Goal: Transaction & Acquisition: Purchase product/service

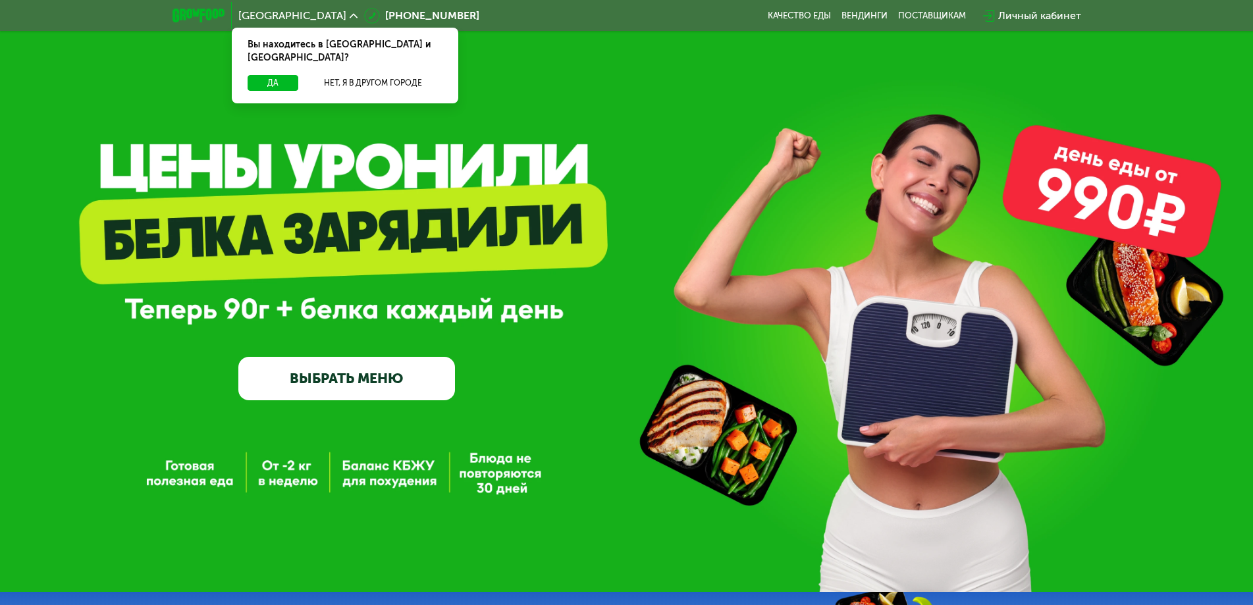
click at [376, 383] on link "ВЫБРАТЬ МЕНЮ" at bounding box center [346, 378] width 217 height 43
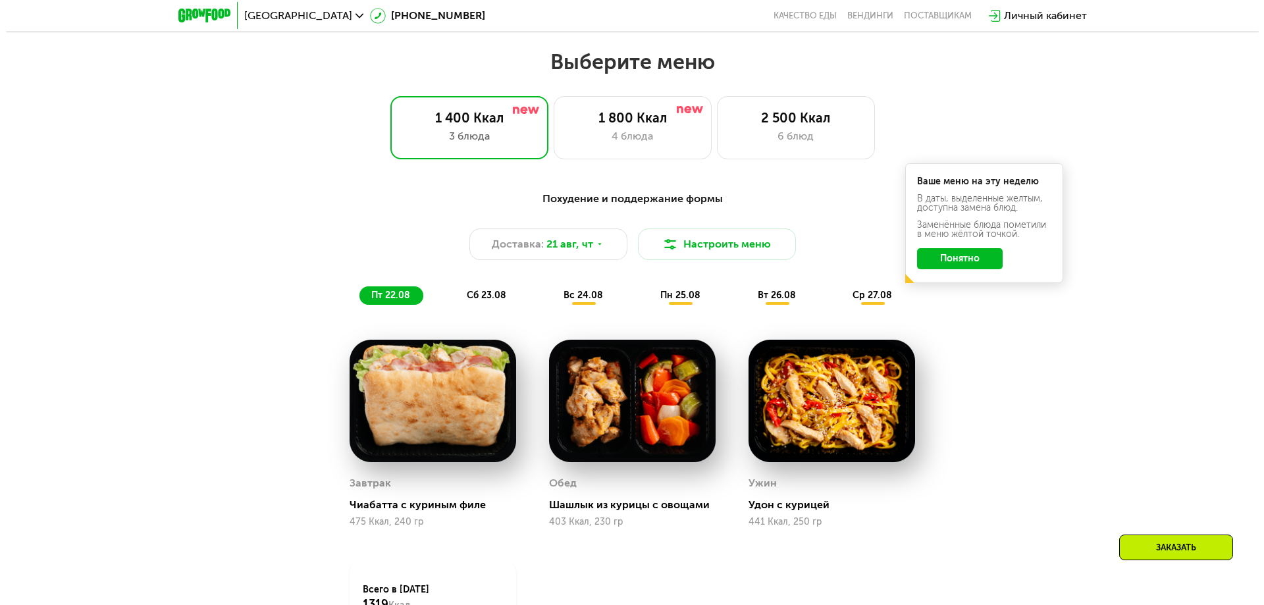
scroll to position [710, 0]
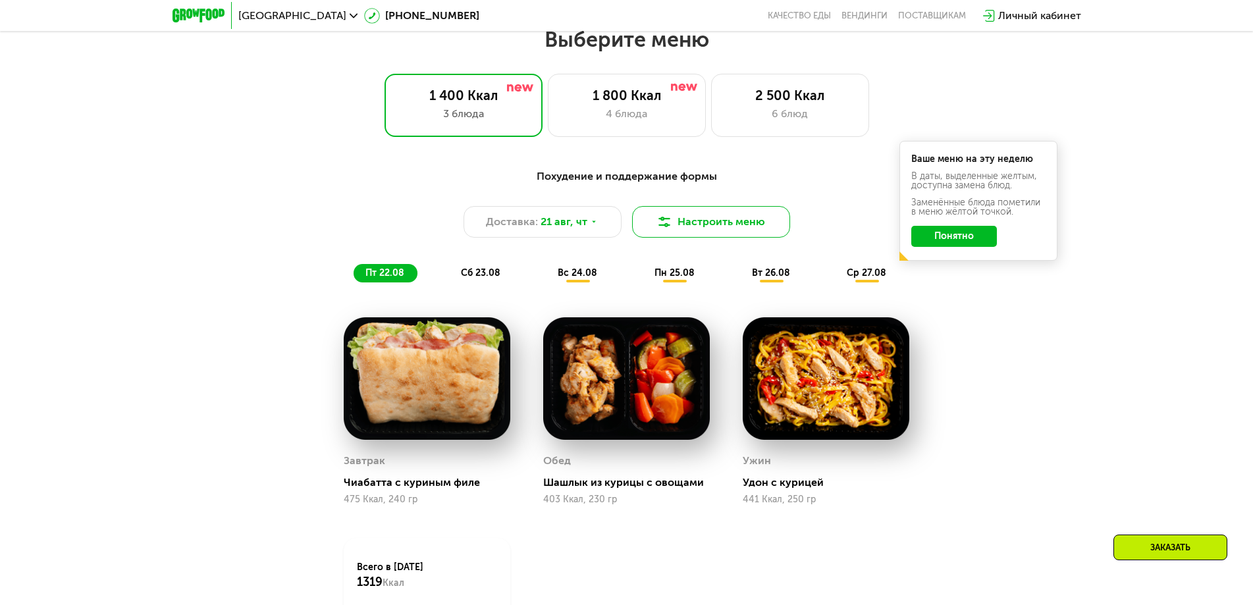
click at [695, 230] on button "Настроить меню" at bounding box center [711, 222] width 158 height 32
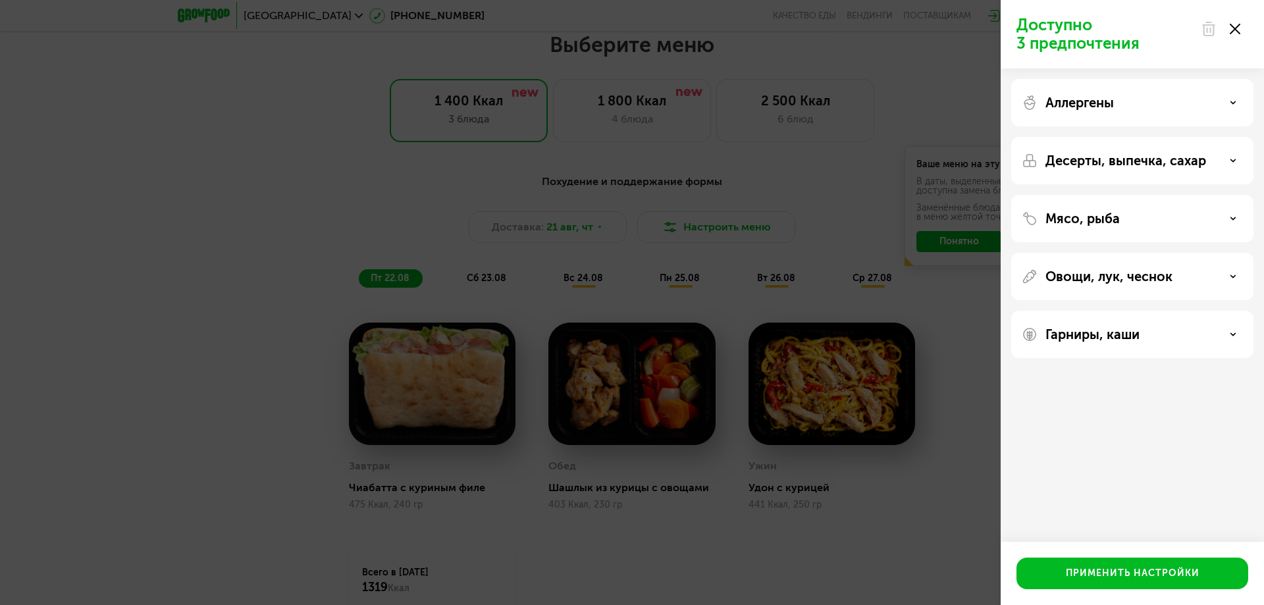
click at [1203, 253] on div "Мясо, рыба" at bounding box center [1132, 276] width 242 height 47
click at [1238, 215] on div "Мясо, рыба" at bounding box center [1132, 219] width 221 height 16
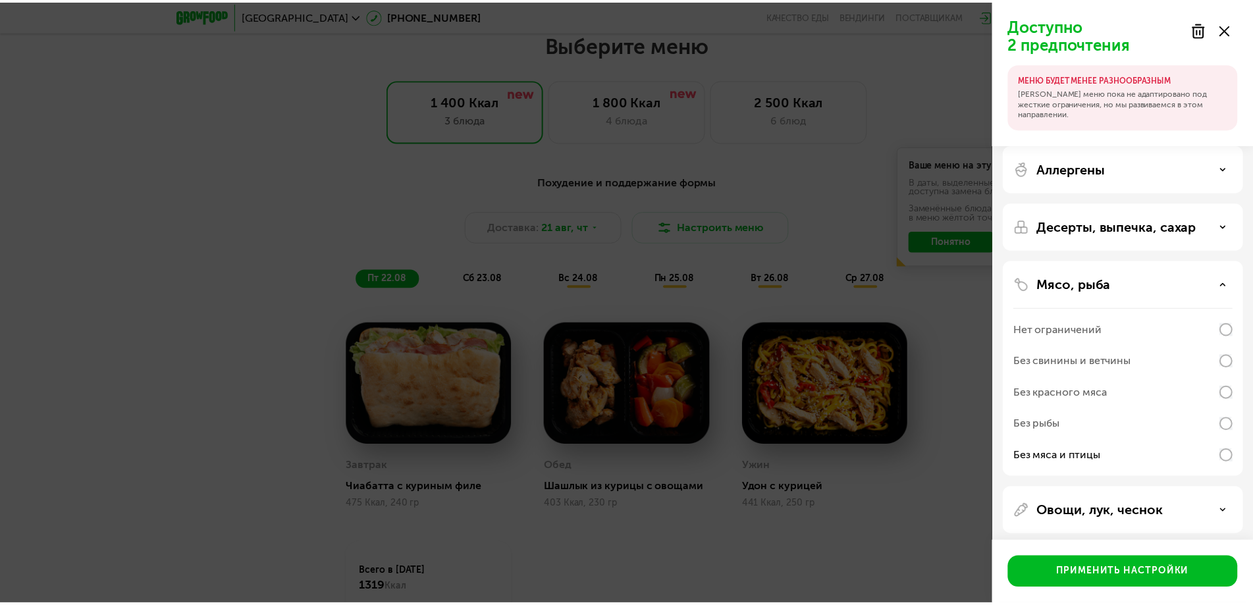
scroll to position [65, 0]
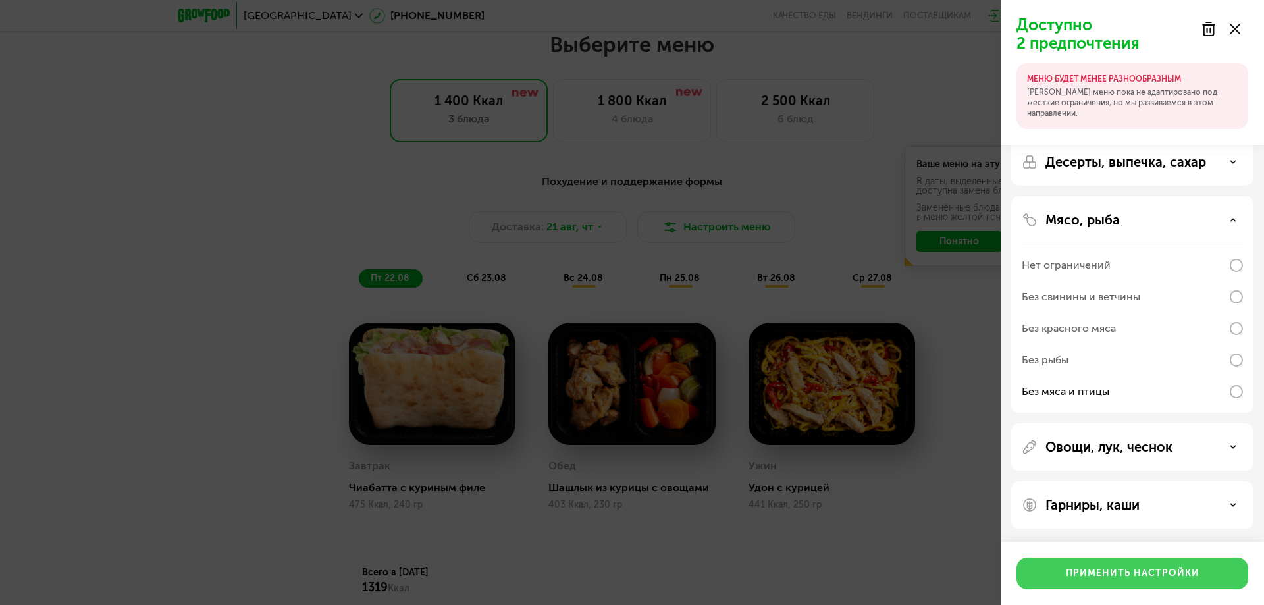
click at [1148, 567] on div "Применить настройки" at bounding box center [1133, 573] width 134 height 13
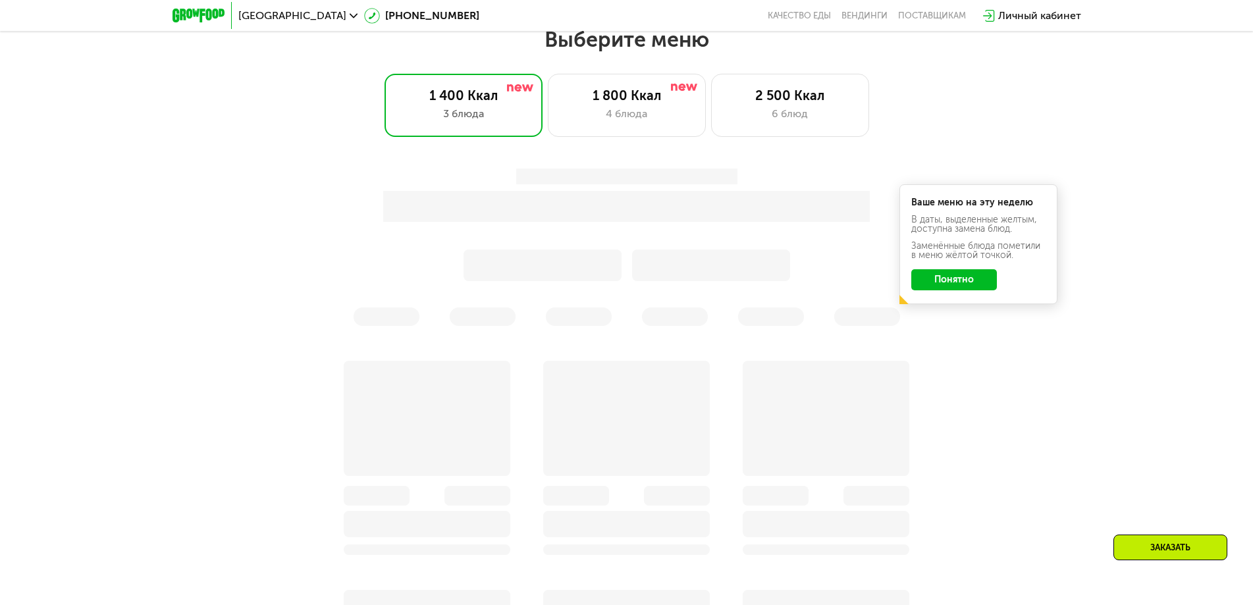
click at [977, 284] on button "Понятно" at bounding box center [954, 279] width 86 height 21
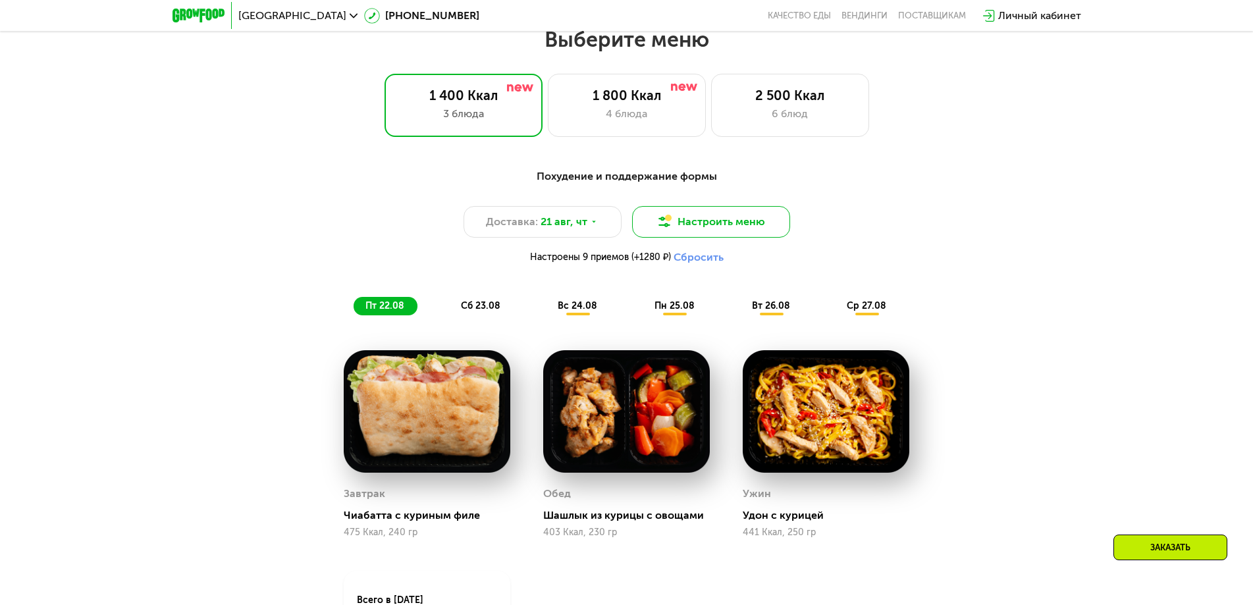
click at [696, 233] on button "Настроить меню" at bounding box center [711, 222] width 158 height 32
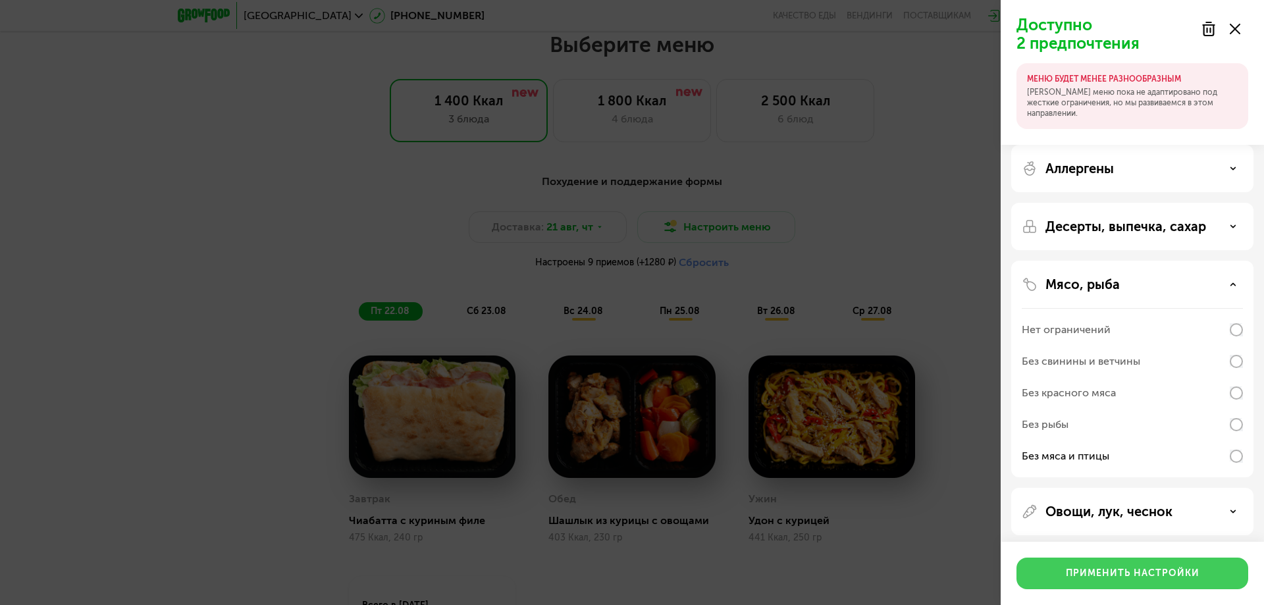
click at [1128, 573] on div "Применить настройки" at bounding box center [1133, 573] width 134 height 13
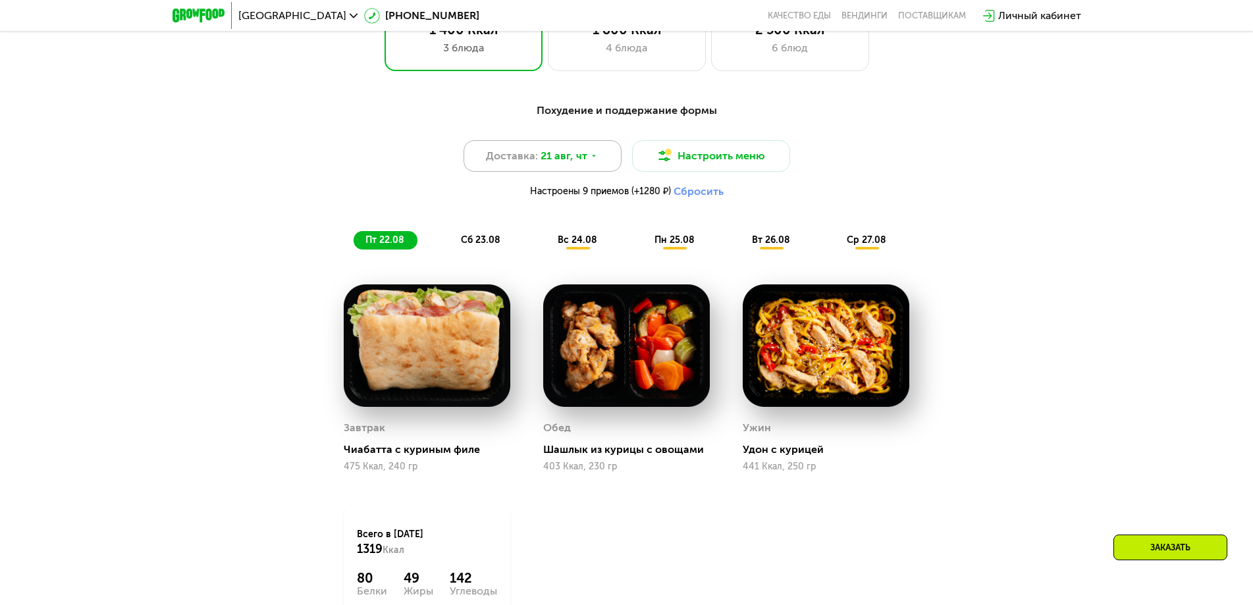
scroll to position [645, 0]
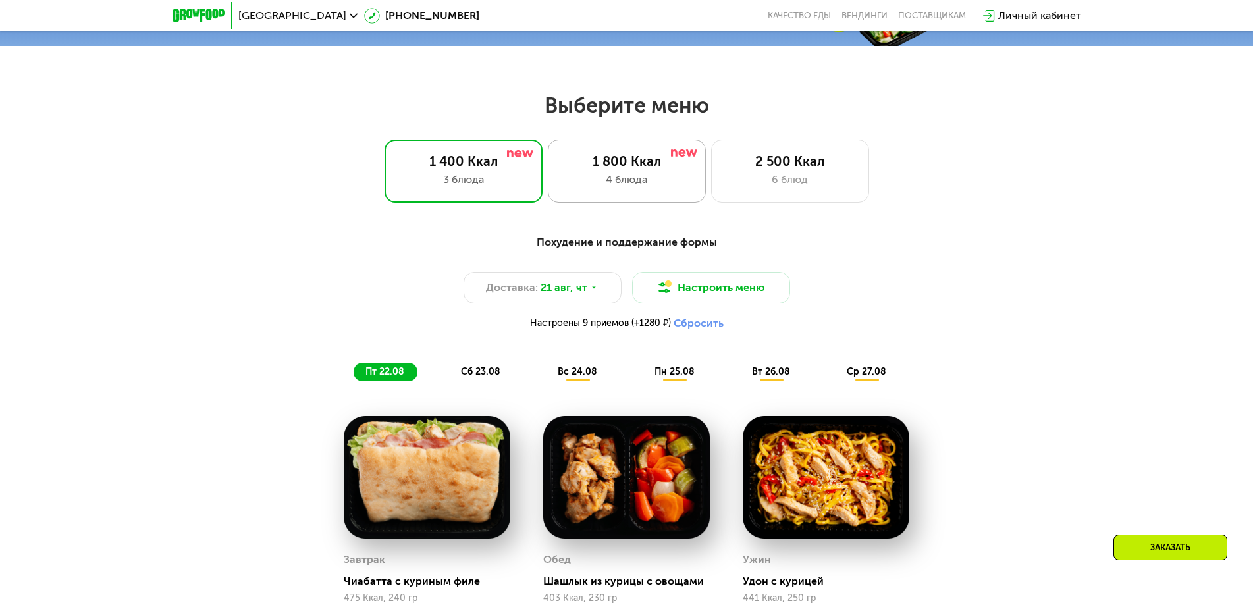
click at [711, 193] on div "1 800 Ккал 4 блюда" at bounding box center [790, 171] width 158 height 63
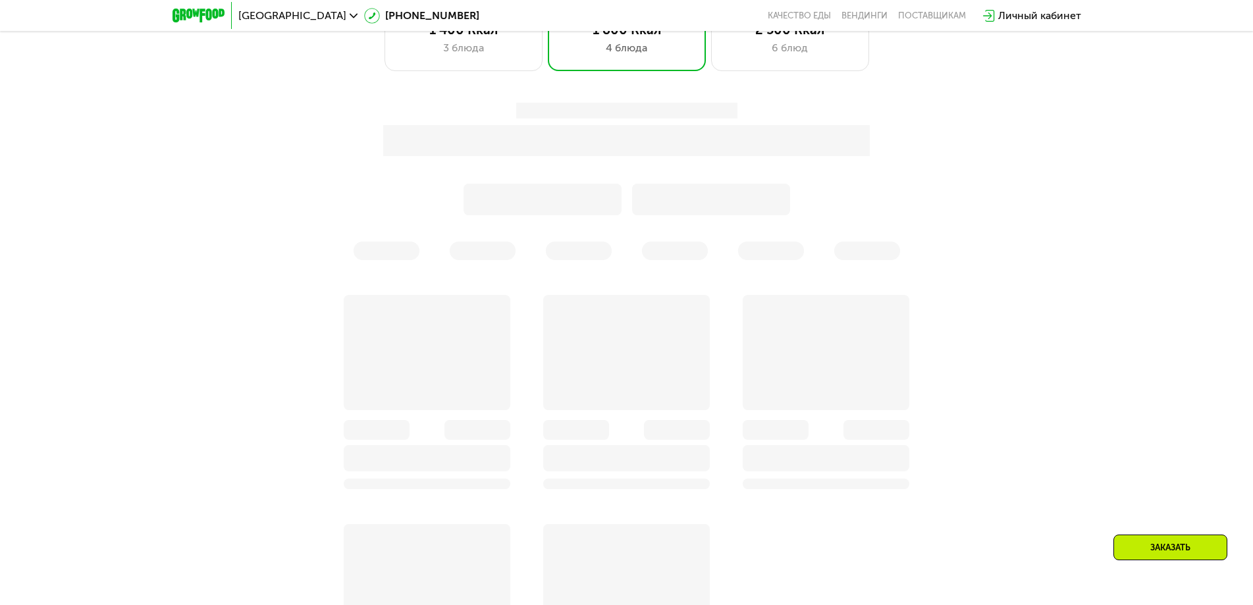
scroll to position [710, 0]
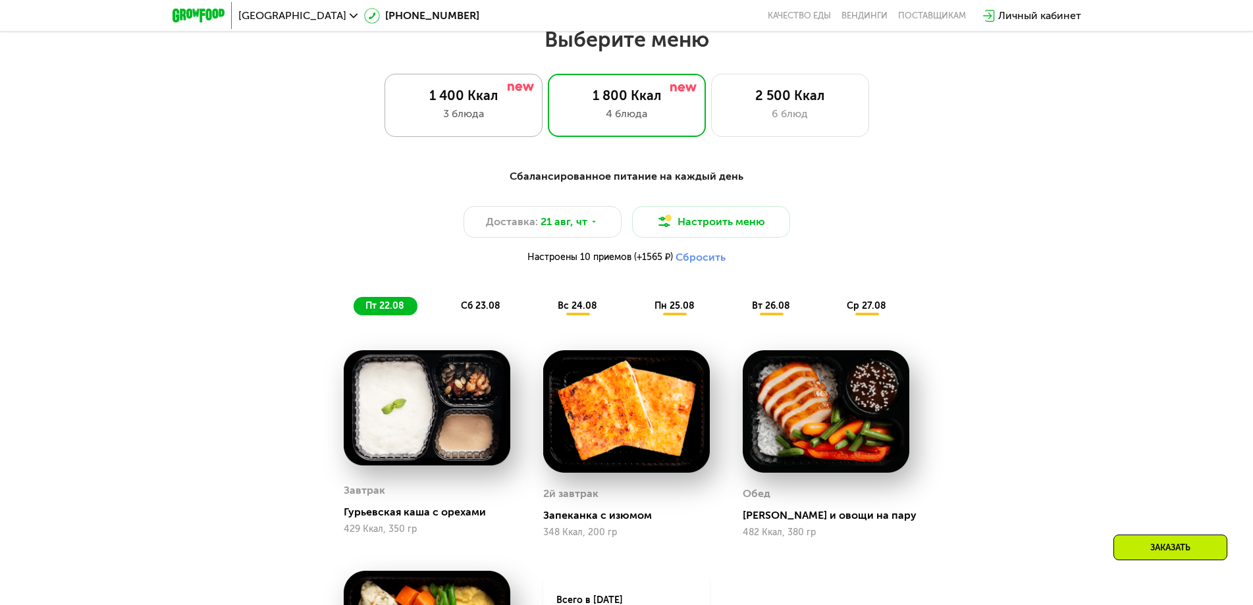
click at [442, 115] on div "3 блюда" at bounding box center [463, 114] width 130 height 16
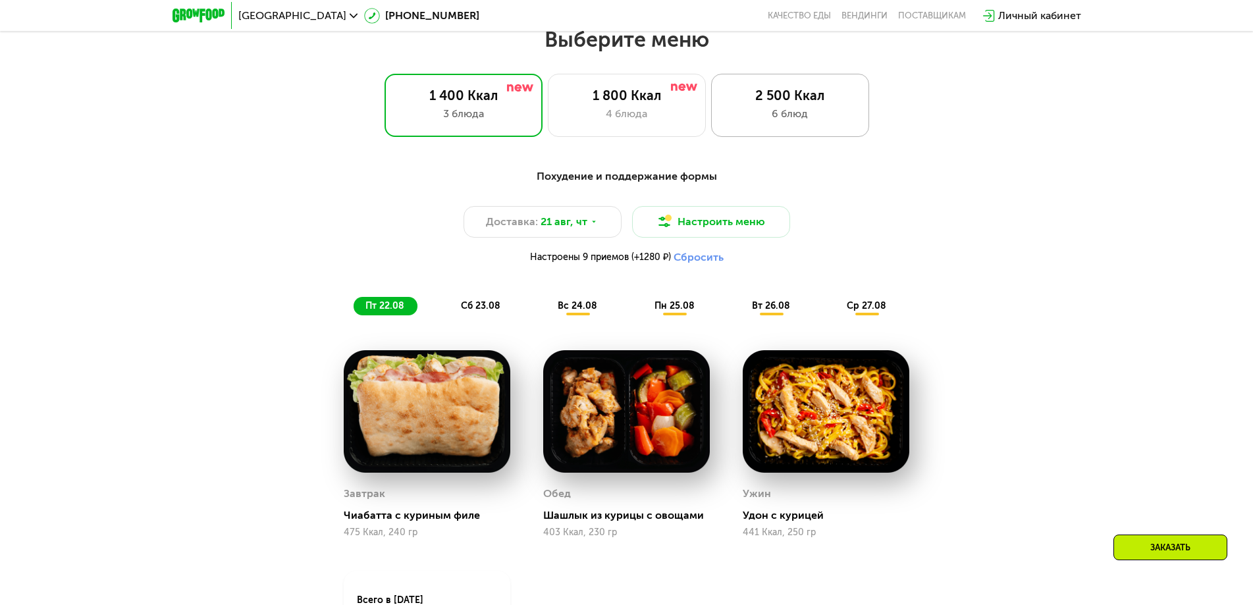
click at [757, 101] on div "2 500 Ккал" at bounding box center [790, 96] width 130 height 16
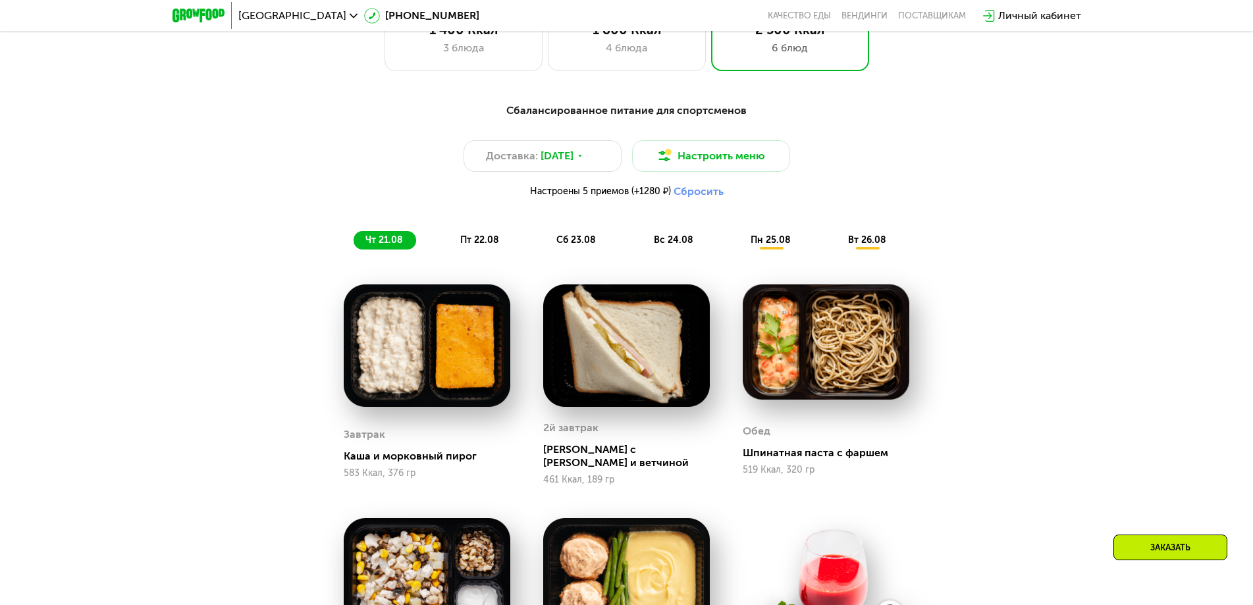
scroll to position [842, 0]
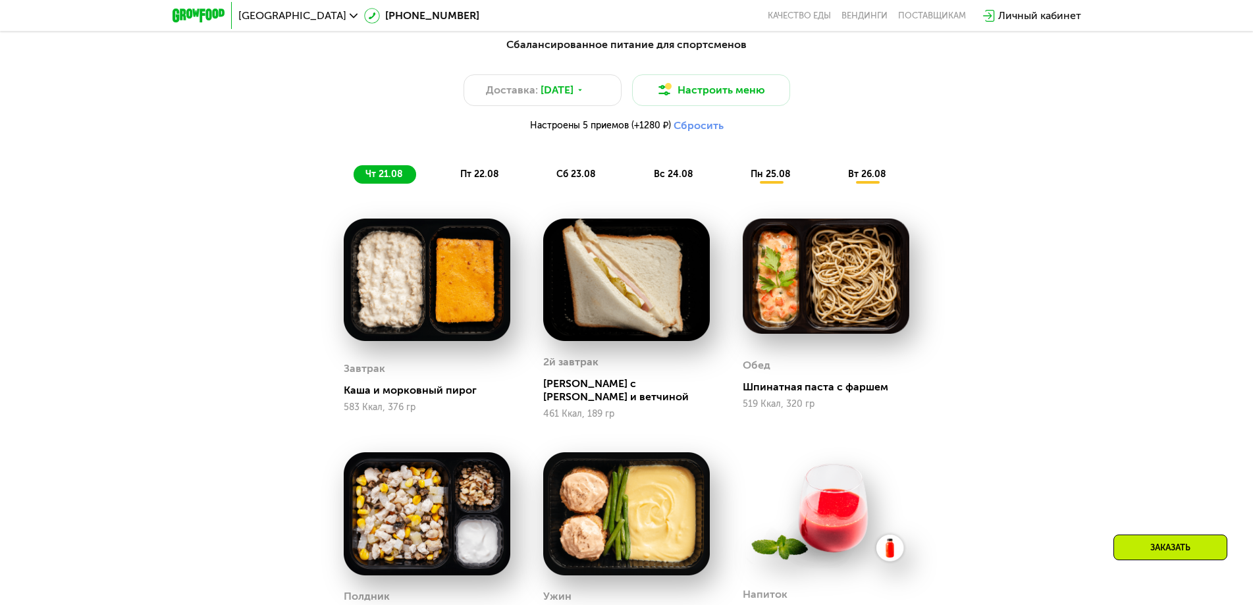
click at [468, 290] on img at bounding box center [427, 280] width 167 height 123
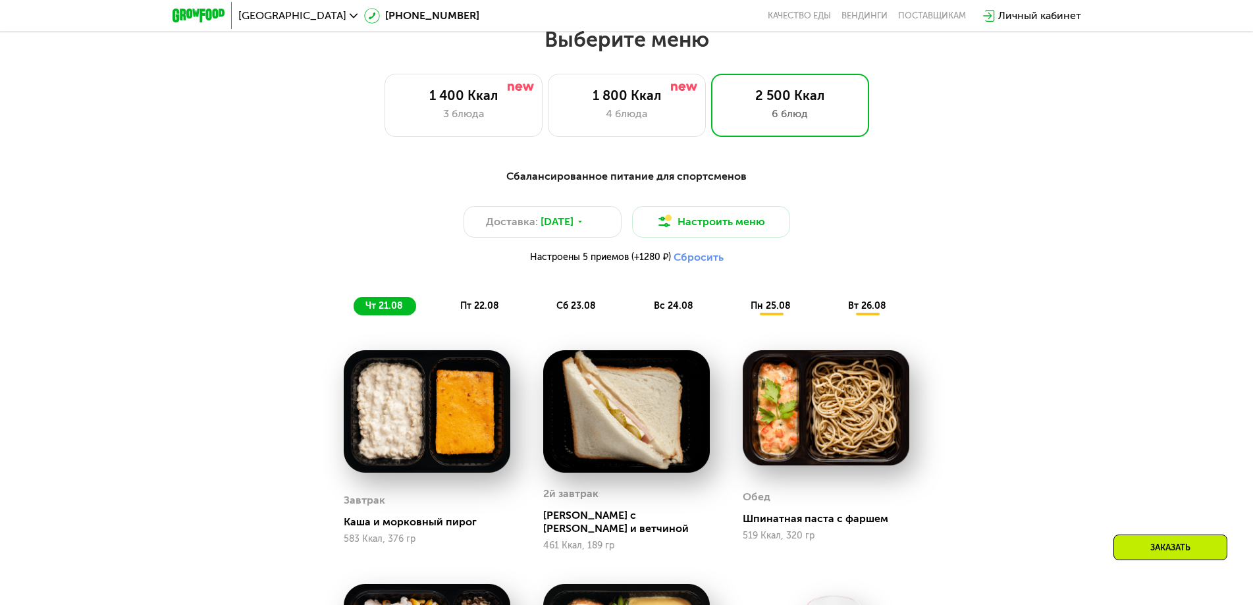
scroll to position [513, 0]
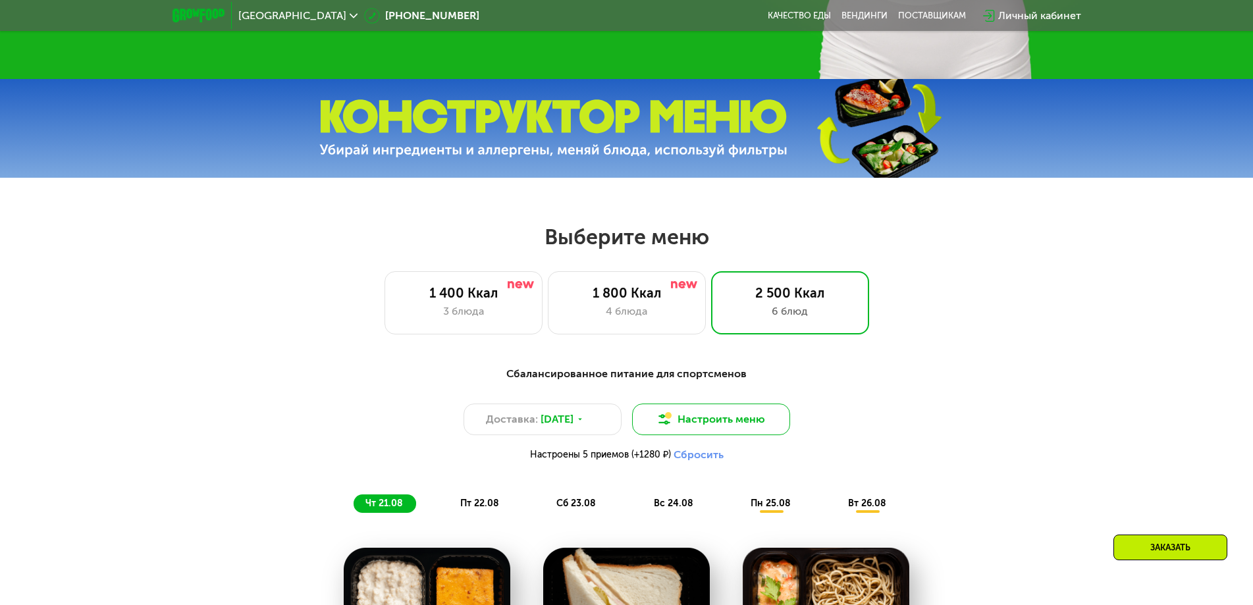
click at [714, 413] on button "Настроить меню" at bounding box center [711, 420] width 158 height 32
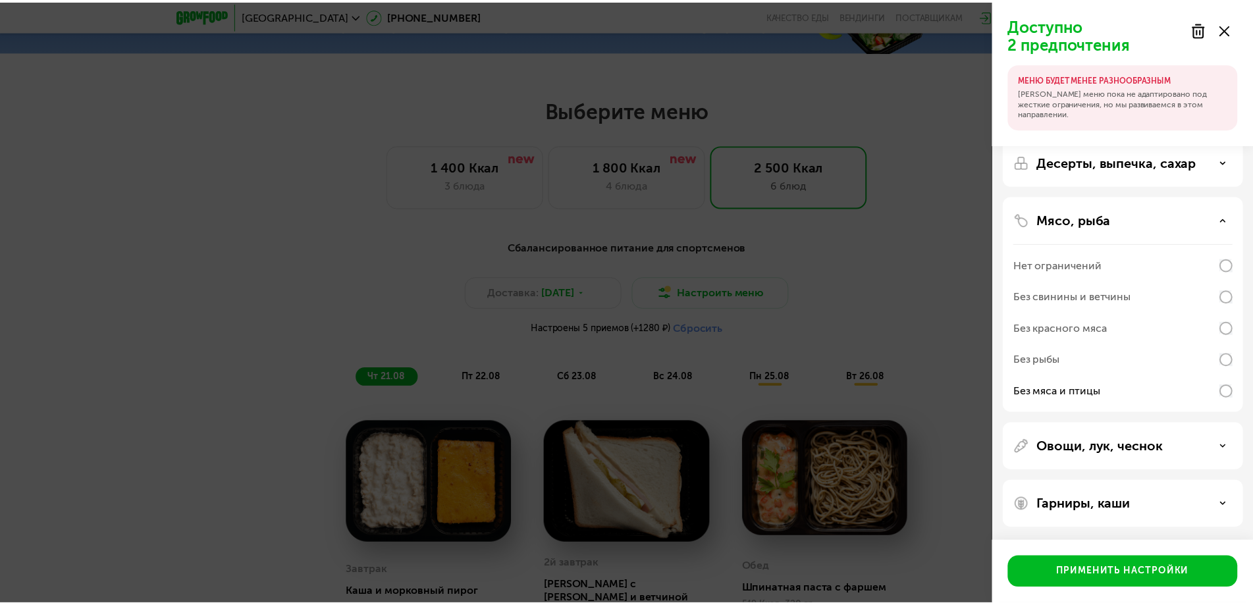
scroll to position [0, 0]
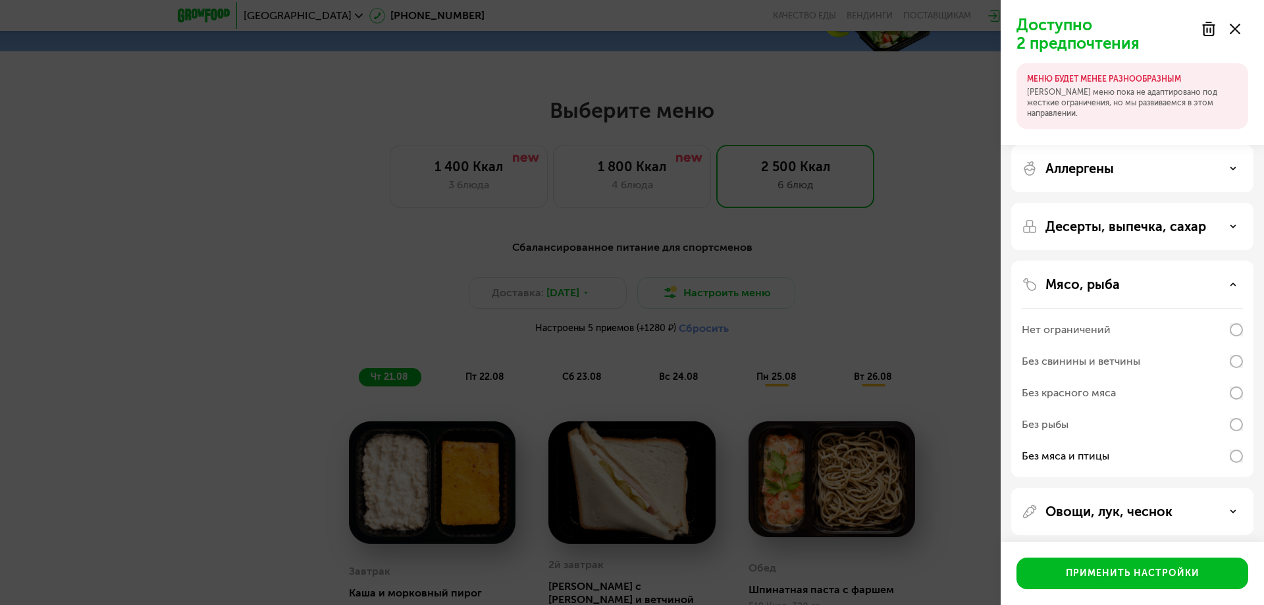
click at [1081, 168] on p "Аллергены" at bounding box center [1079, 169] width 68 height 16
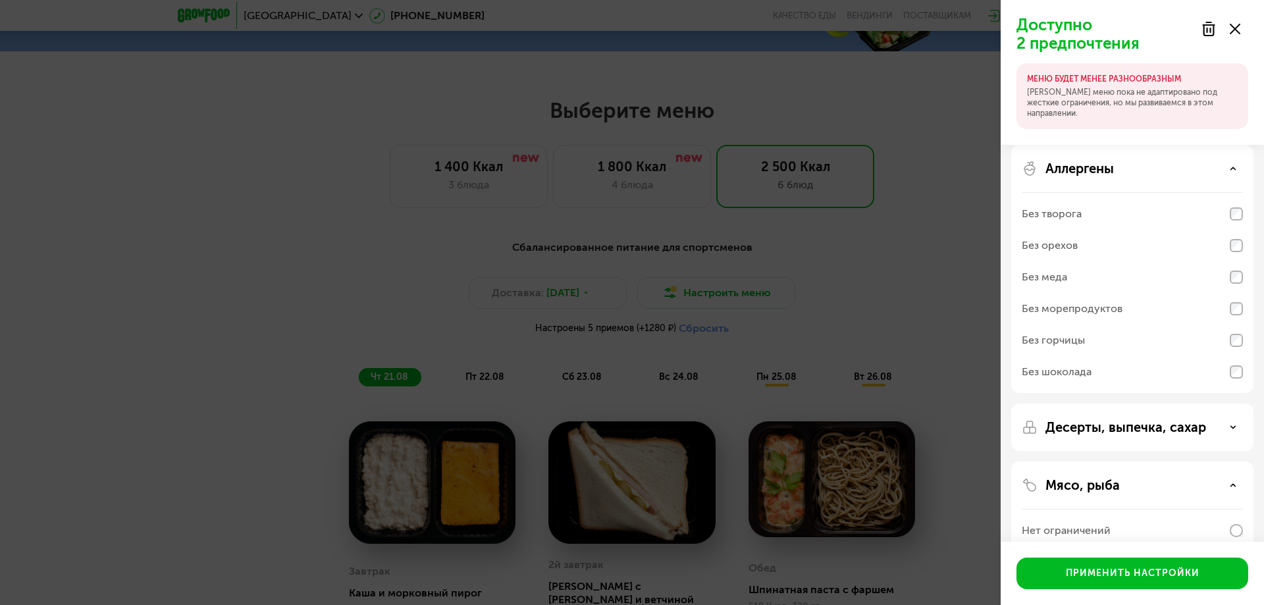
click at [1073, 245] on div "Без орехов" at bounding box center [1050, 246] width 56 height 16
click at [1065, 369] on div "Без шоколада" at bounding box center [1057, 372] width 70 height 16
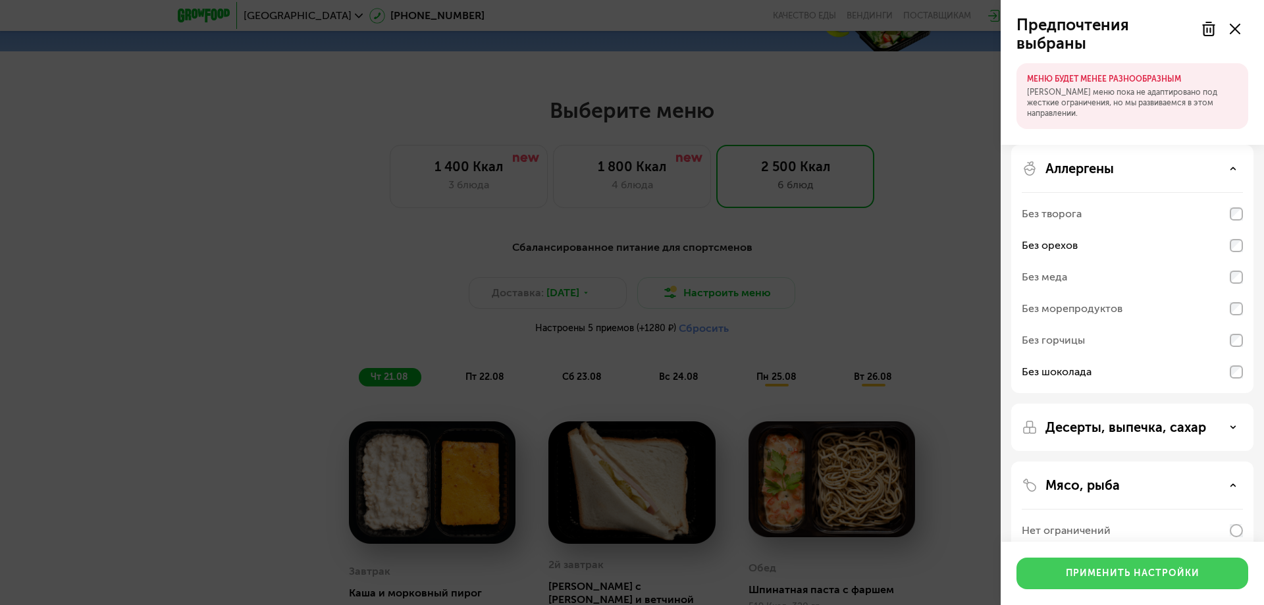
click at [1126, 573] on div "Применить настройки" at bounding box center [1133, 573] width 134 height 13
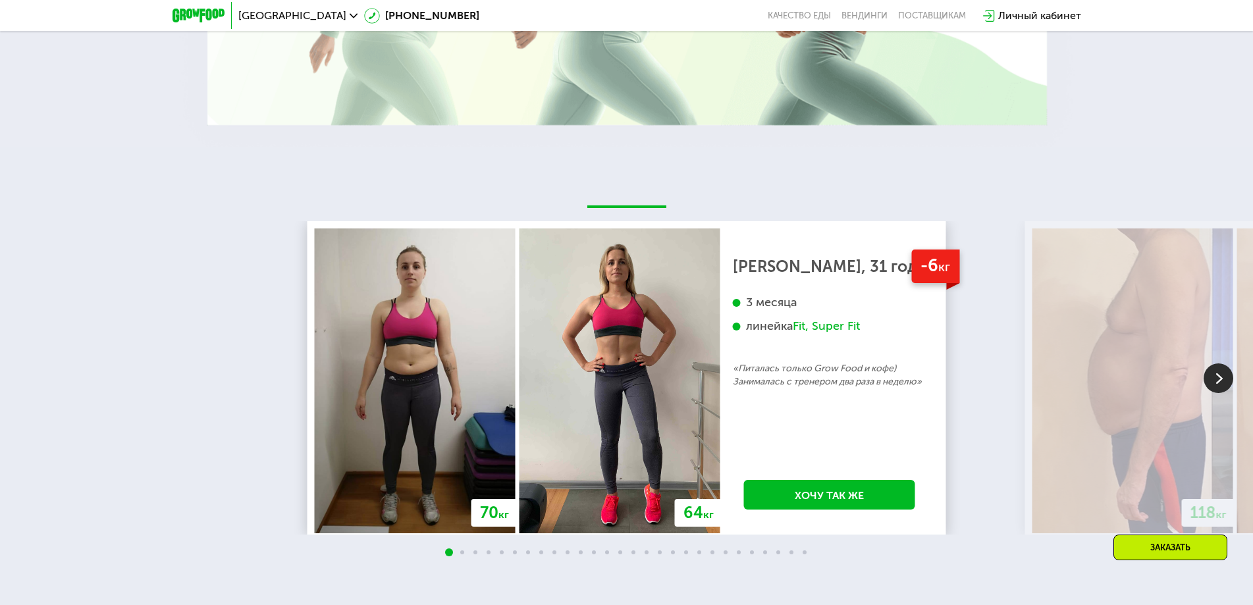
scroll to position [2159, 0]
